Goal: Information Seeking & Learning: Learn about a topic

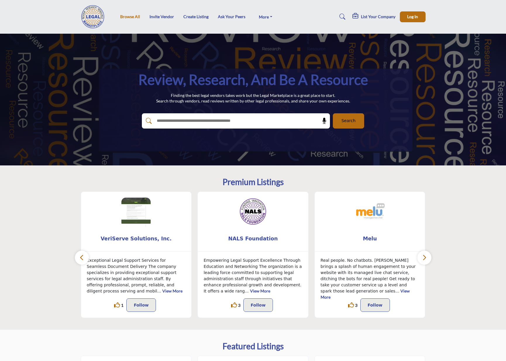
click at [129, 15] on link "Browse All" at bounding box center [130, 16] width 20 height 5
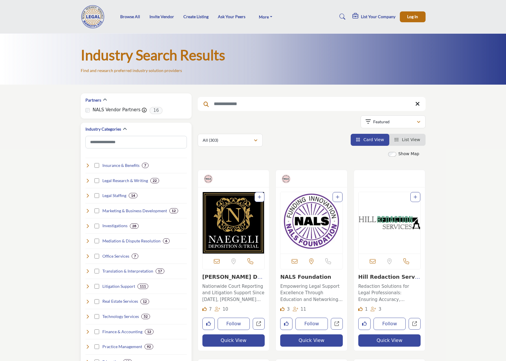
scroll to position [50, 0]
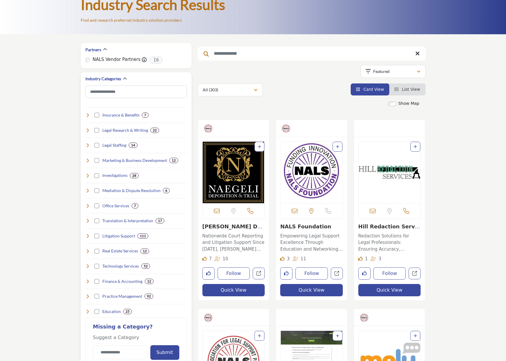
click at [119, 251] on h4 "Real Estate Services" at bounding box center [120, 251] width 36 height 6
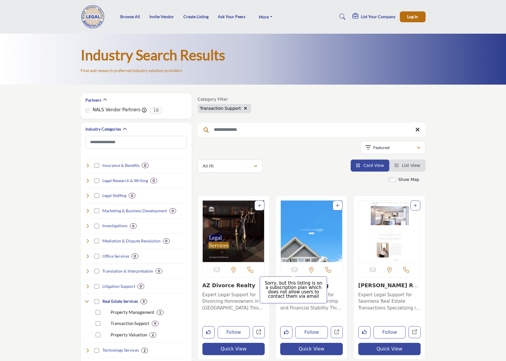
scroll to position [55, 0]
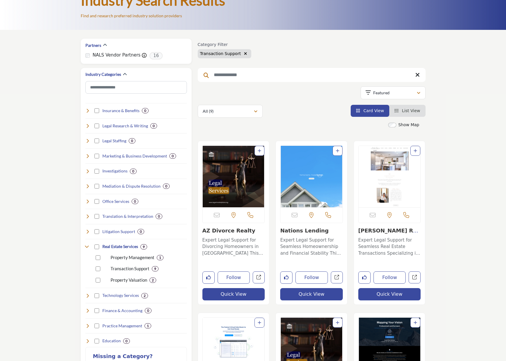
click at [234, 248] on p "Expert Legal Support for Divorcing Homeowners in Phoenix This organization, spe…" at bounding box center [234, 247] width 63 height 20
